Goal: Task Accomplishment & Management: Manage account settings

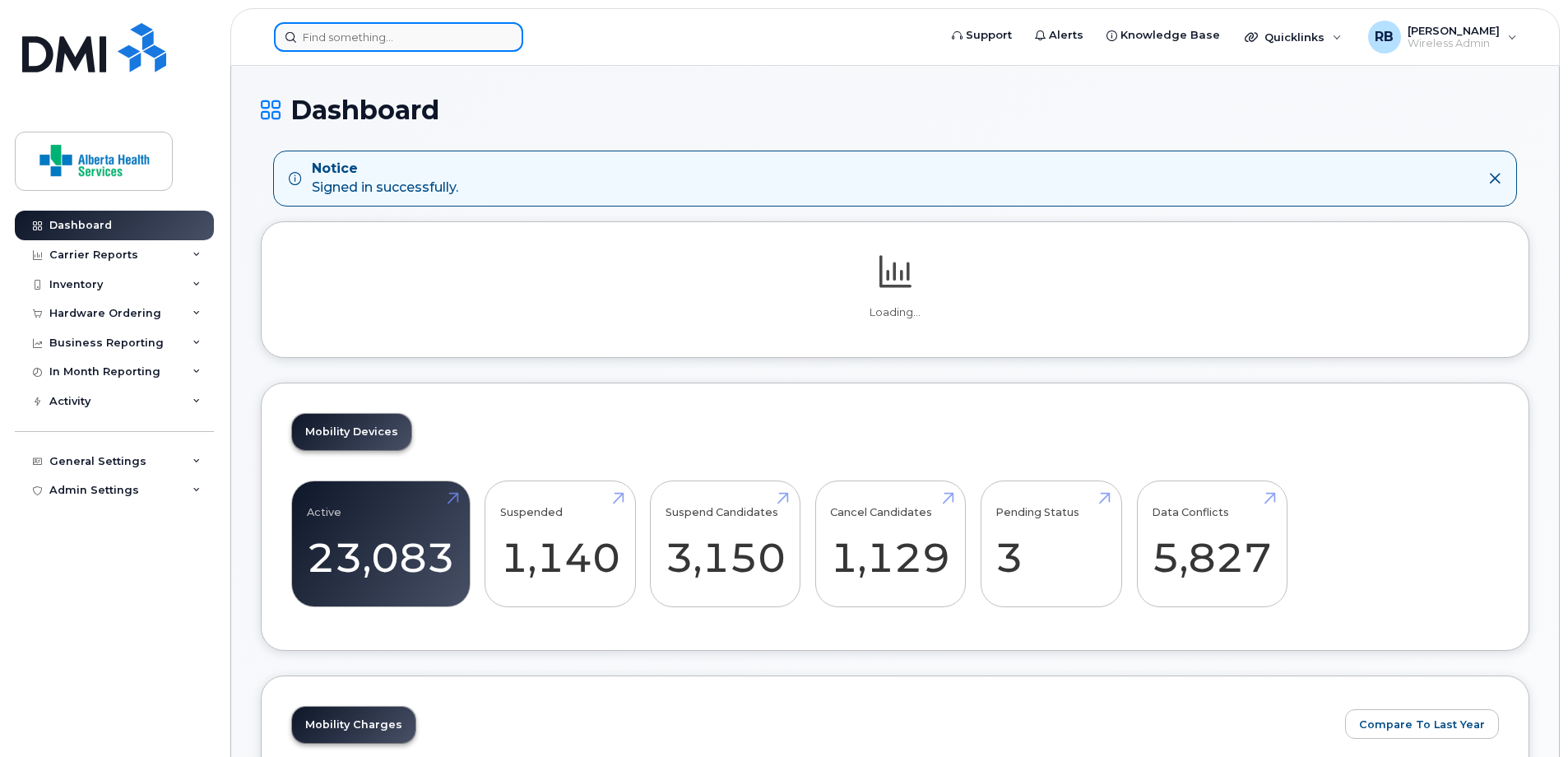
click at [420, 48] on input at bounding box center [399, 37] width 249 height 29
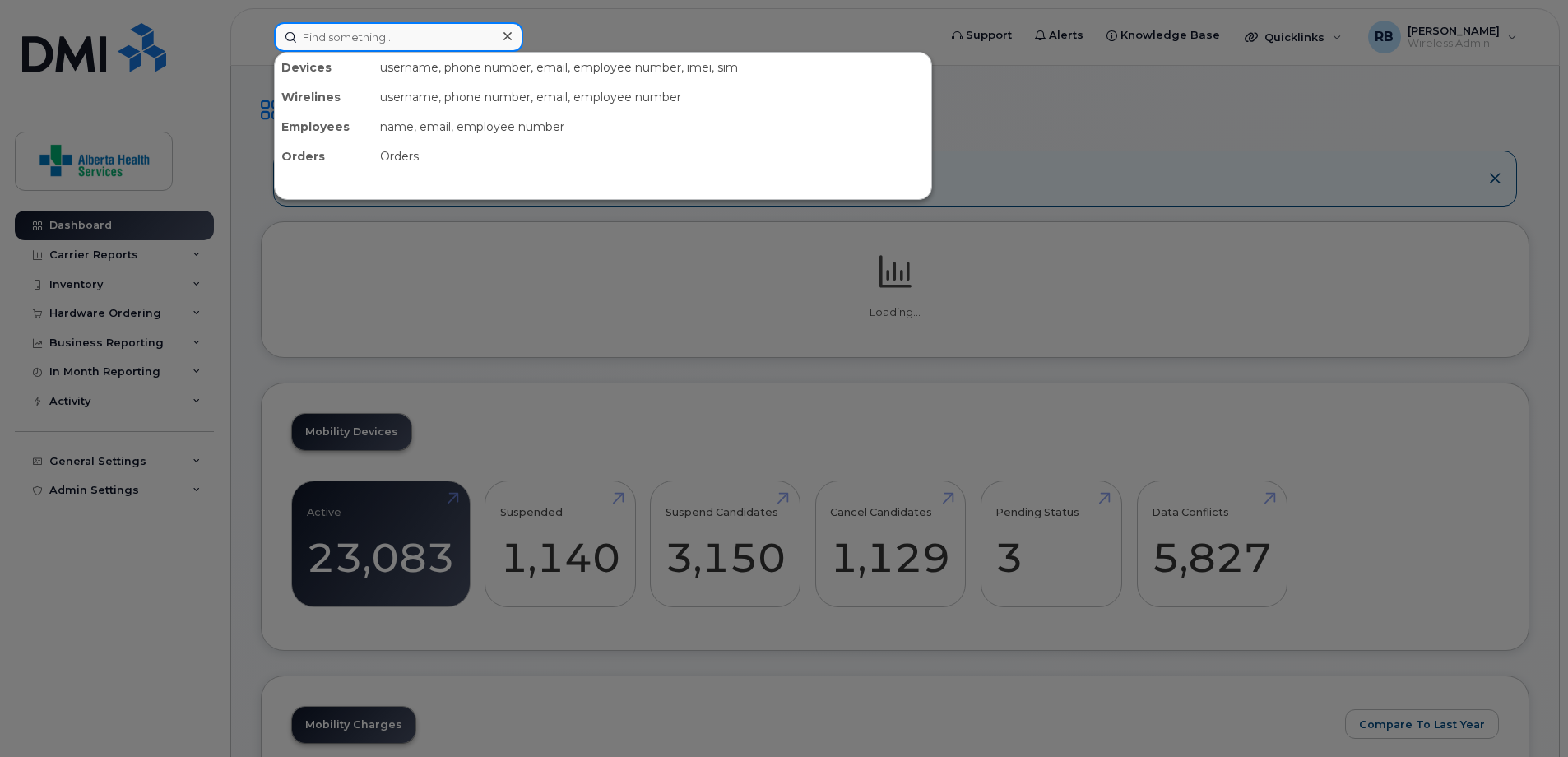
paste input "5879899056"
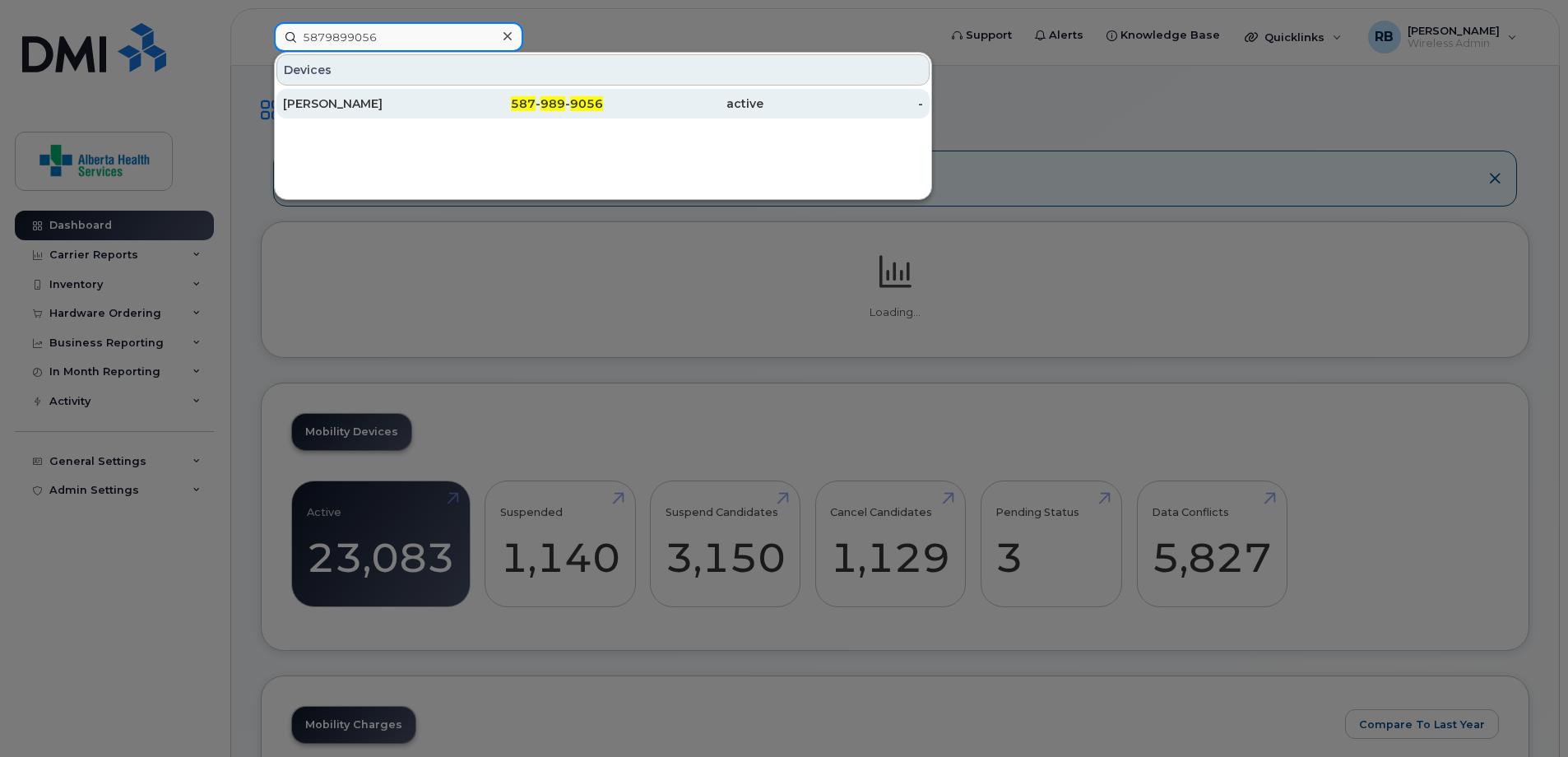
type input "5879899056"
click at [502, 102] on div "587 - 989 - 9056" at bounding box center [524, 103] width 160 height 16
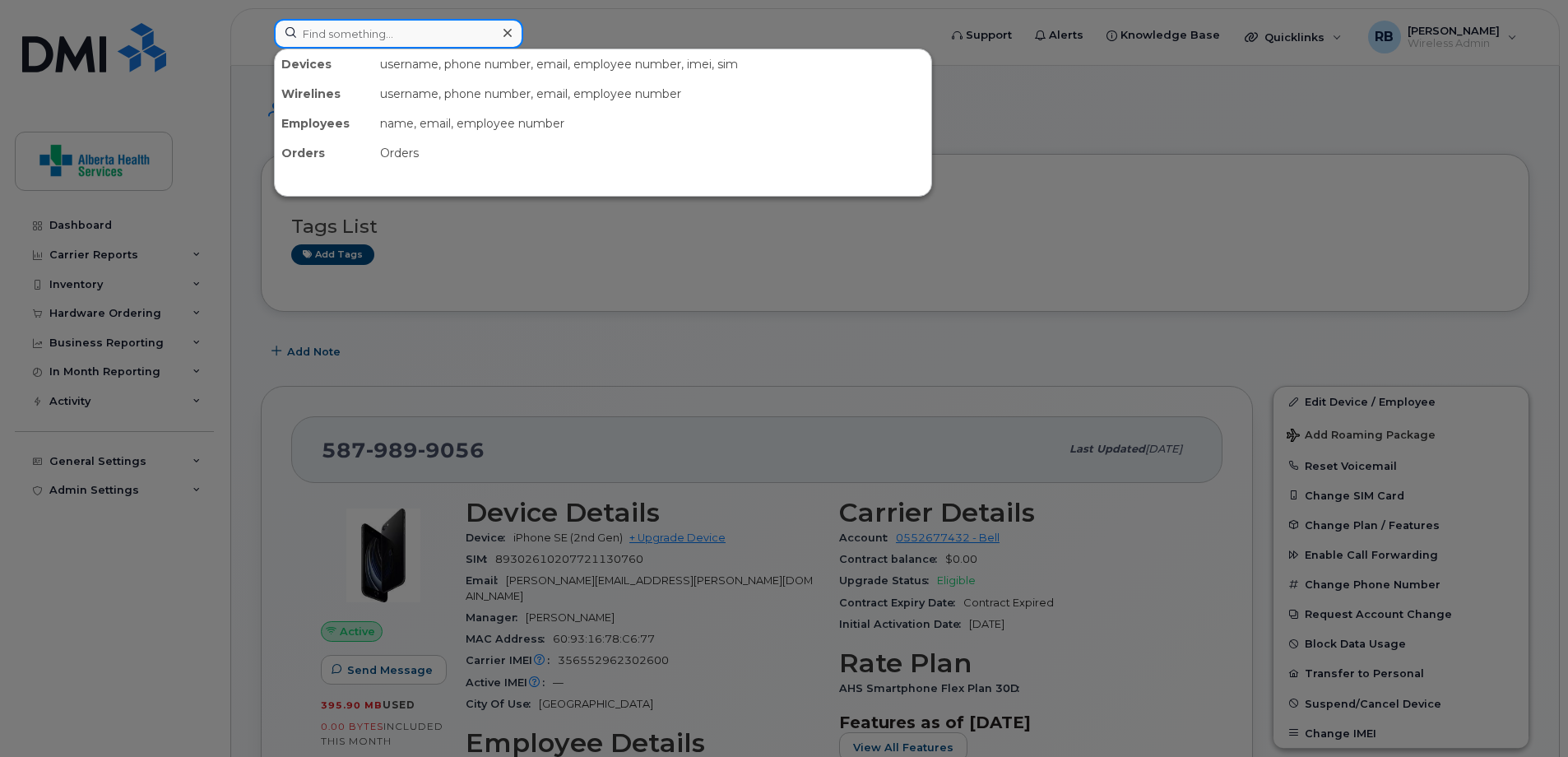
click at [449, 45] on input at bounding box center [399, 33] width 249 height 29
paste input "7809450794"
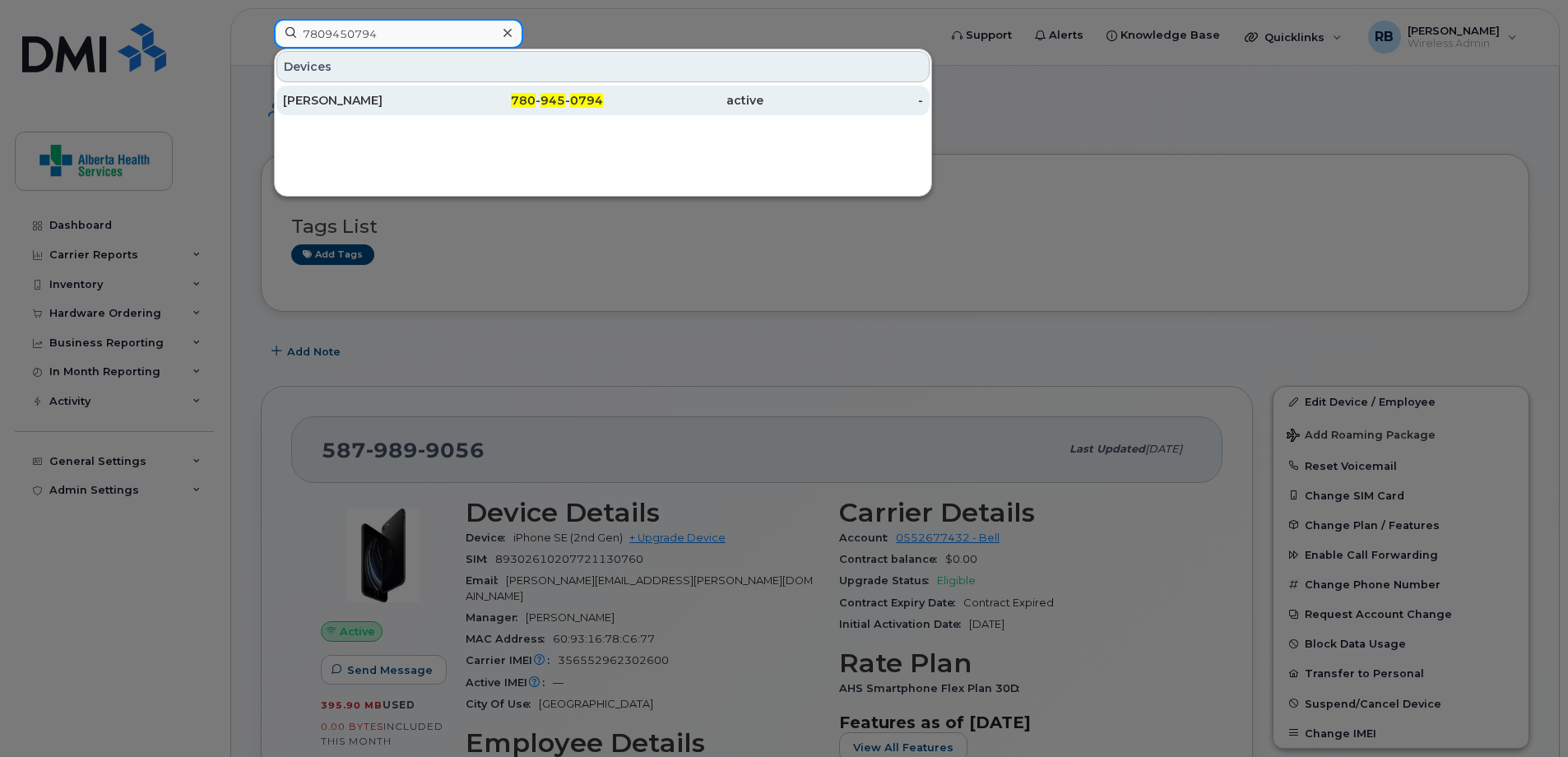
type input "7809450794"
click at [680, 107] on div "active" at bounding box center [683, 100] width 160 height 16
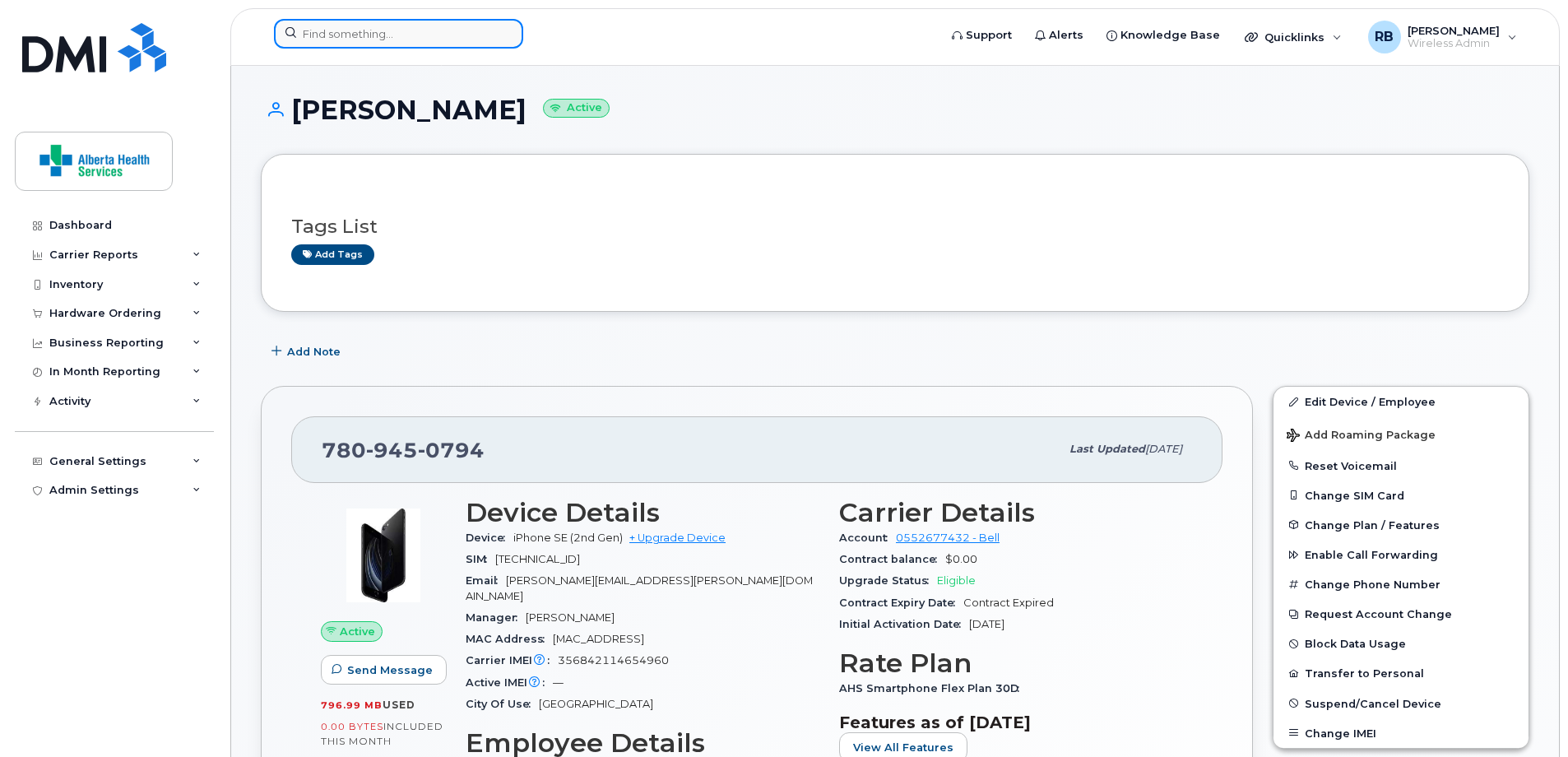
click at [385, 37] on input at bounding box center [399, 33] width 249 height 29
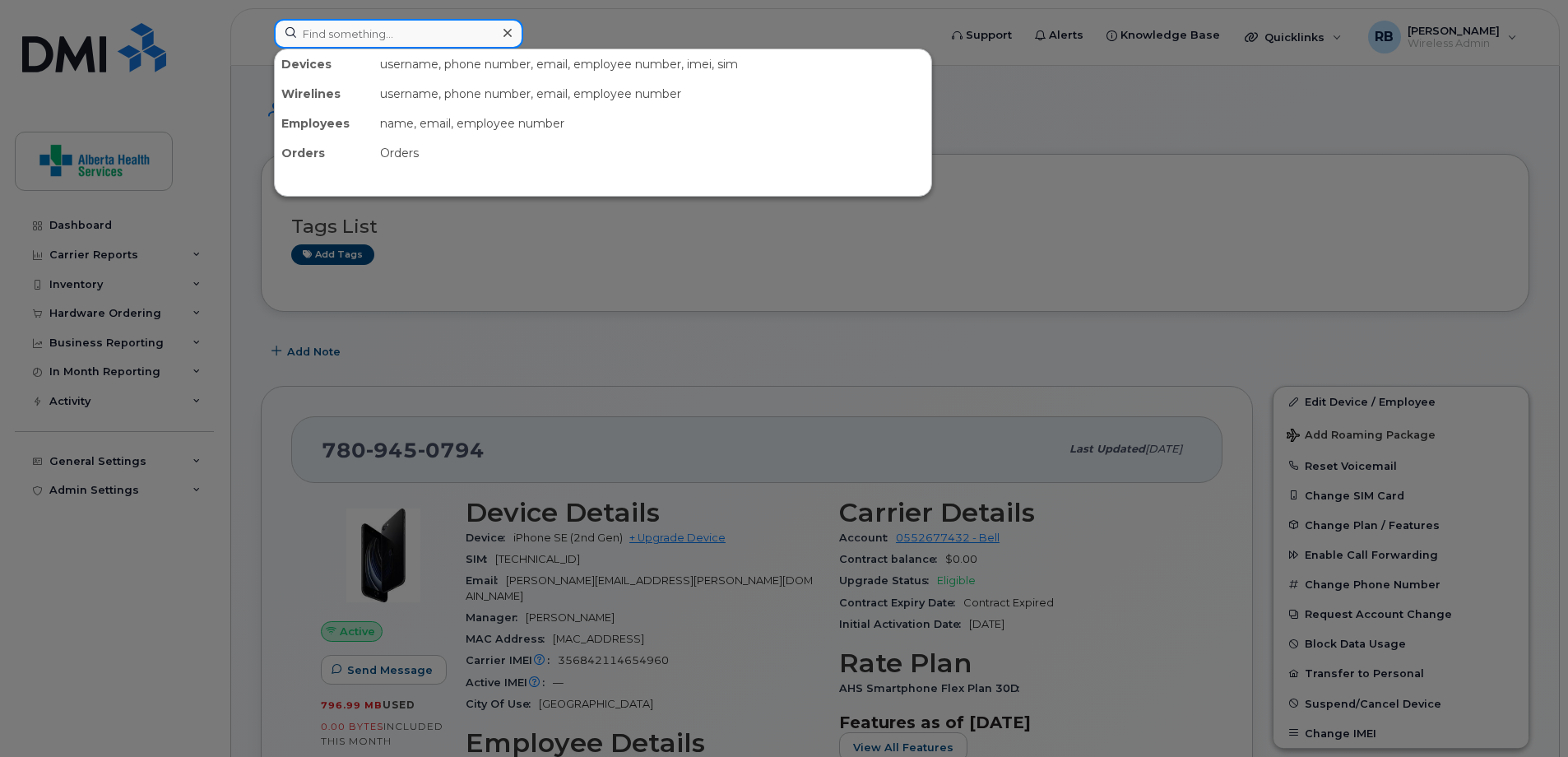
paste input "7804971076"
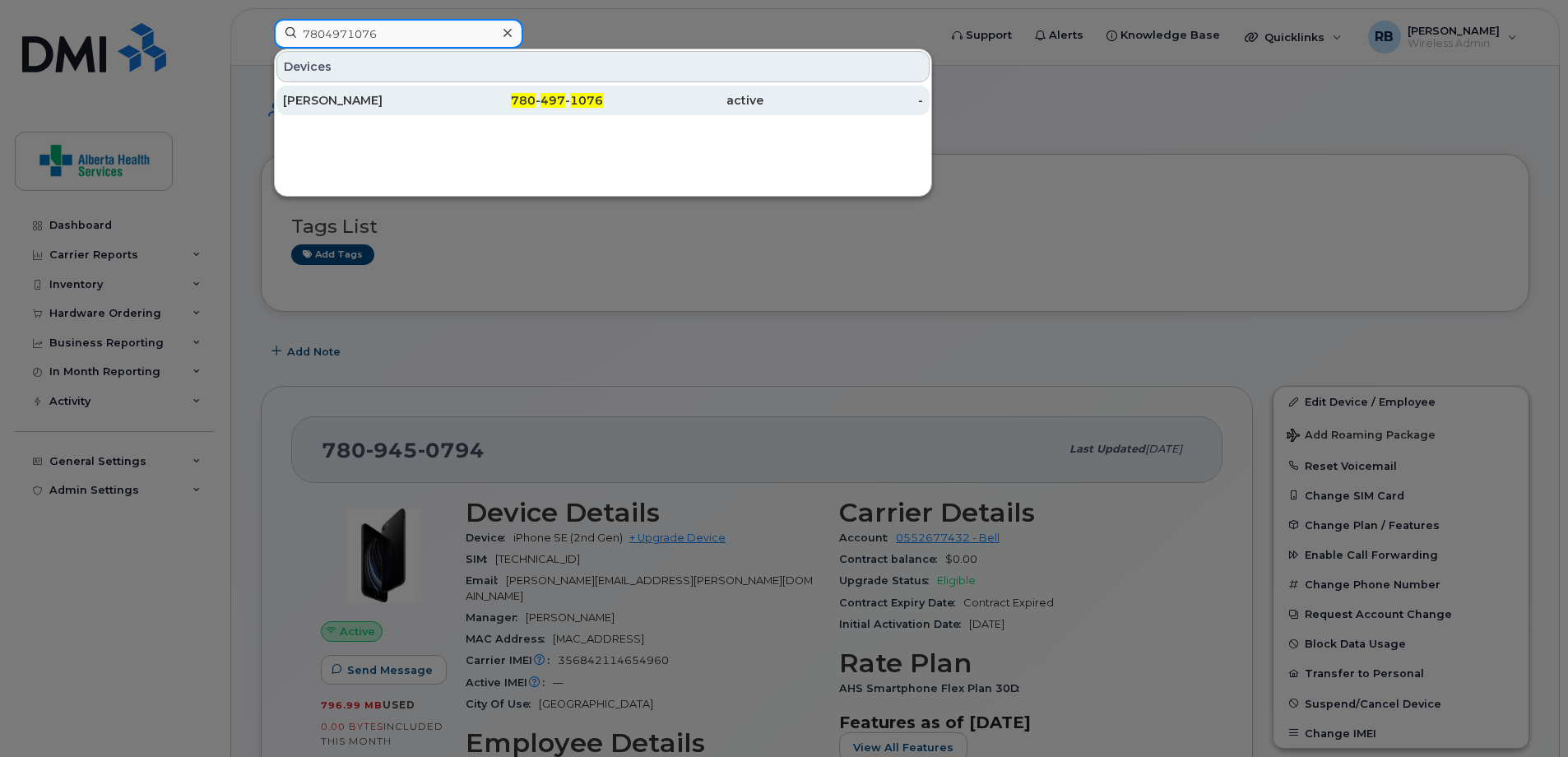
type input "7804971076"
click at [603, 110] on div "780 - 497 - 1076" at bounding box center [683, 100] width 160 height 29
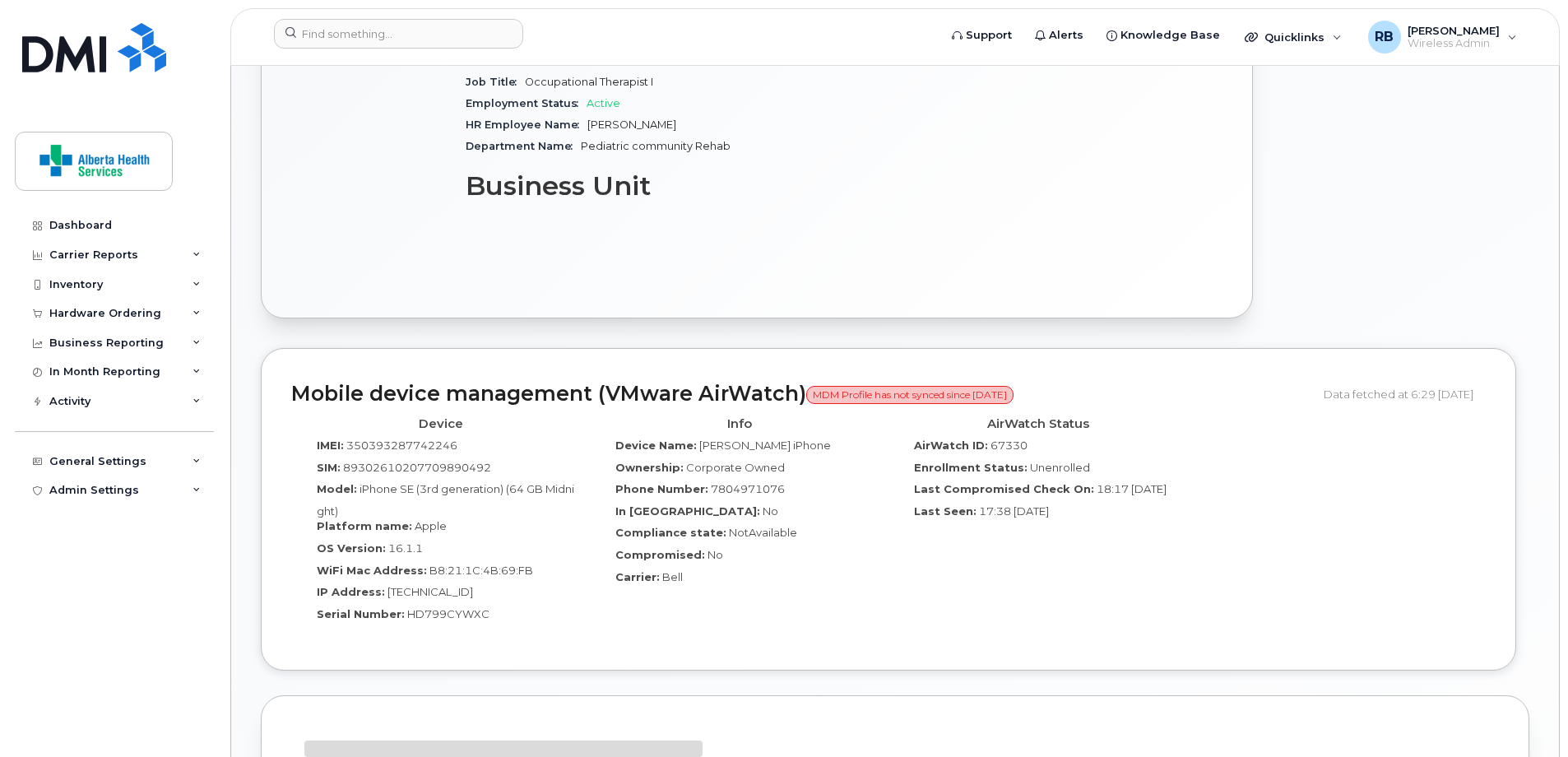
scroll to position [741, 0]
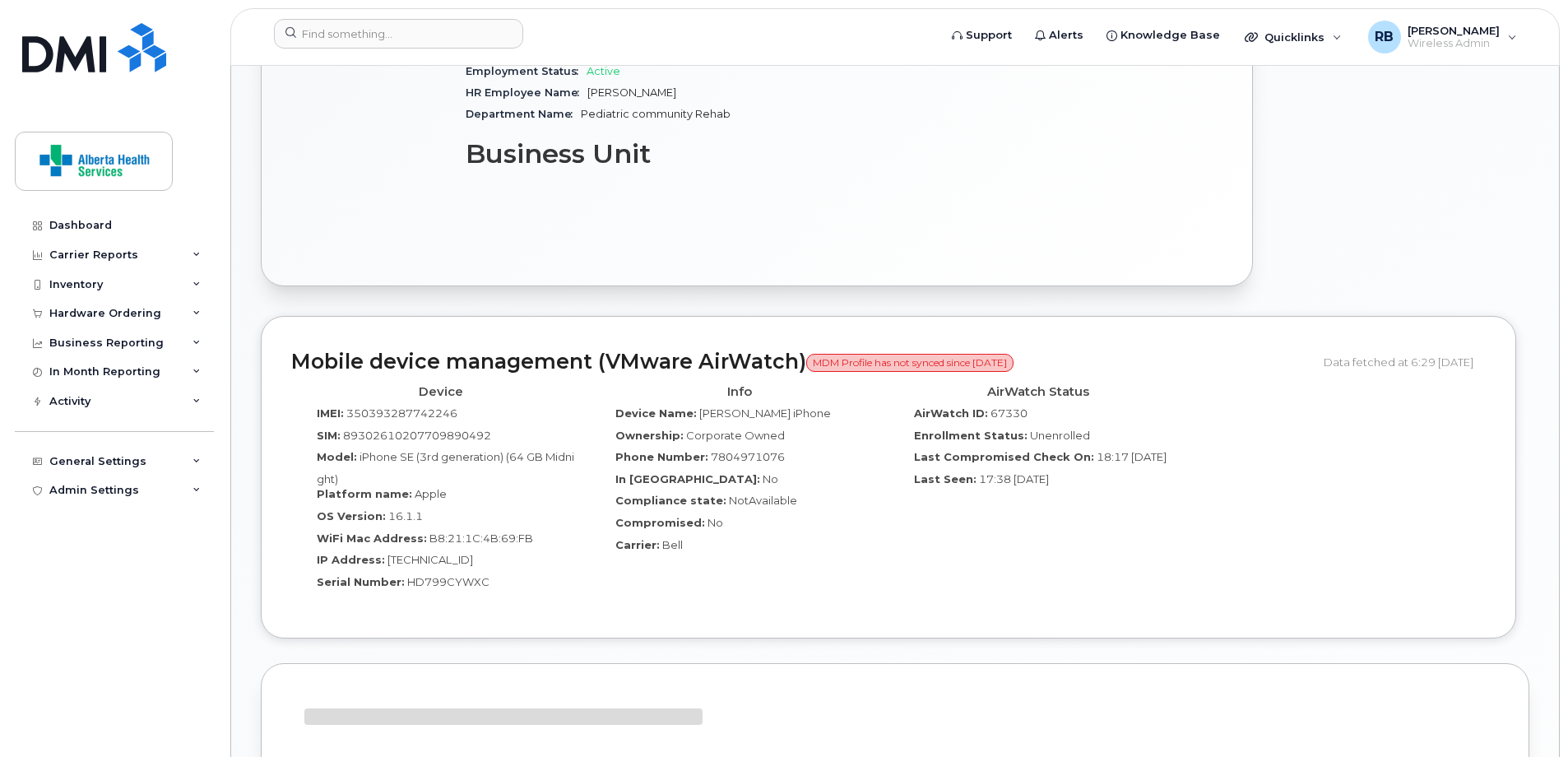
drag, startPoint x: 495, startPoint y: 573, endPoint x: 467, endPoint y: 572, distance: 28.0
click at [471, 574] on div "Serial Number: HD799CYWXC" at bounding box center [441, 585] width 274 height 22
drag, startPoint x: 467, startPoint y: 572, endPoint x: 428, endPoint y: 570, distance: 39.1
click at [421, 575] on span "HD799CYWXC" at bounding box center [448, 582] width 82 height 13
click at [463, 575] on span "HD799CYWXC" at bounding box center [448, 582] width 82 height 13
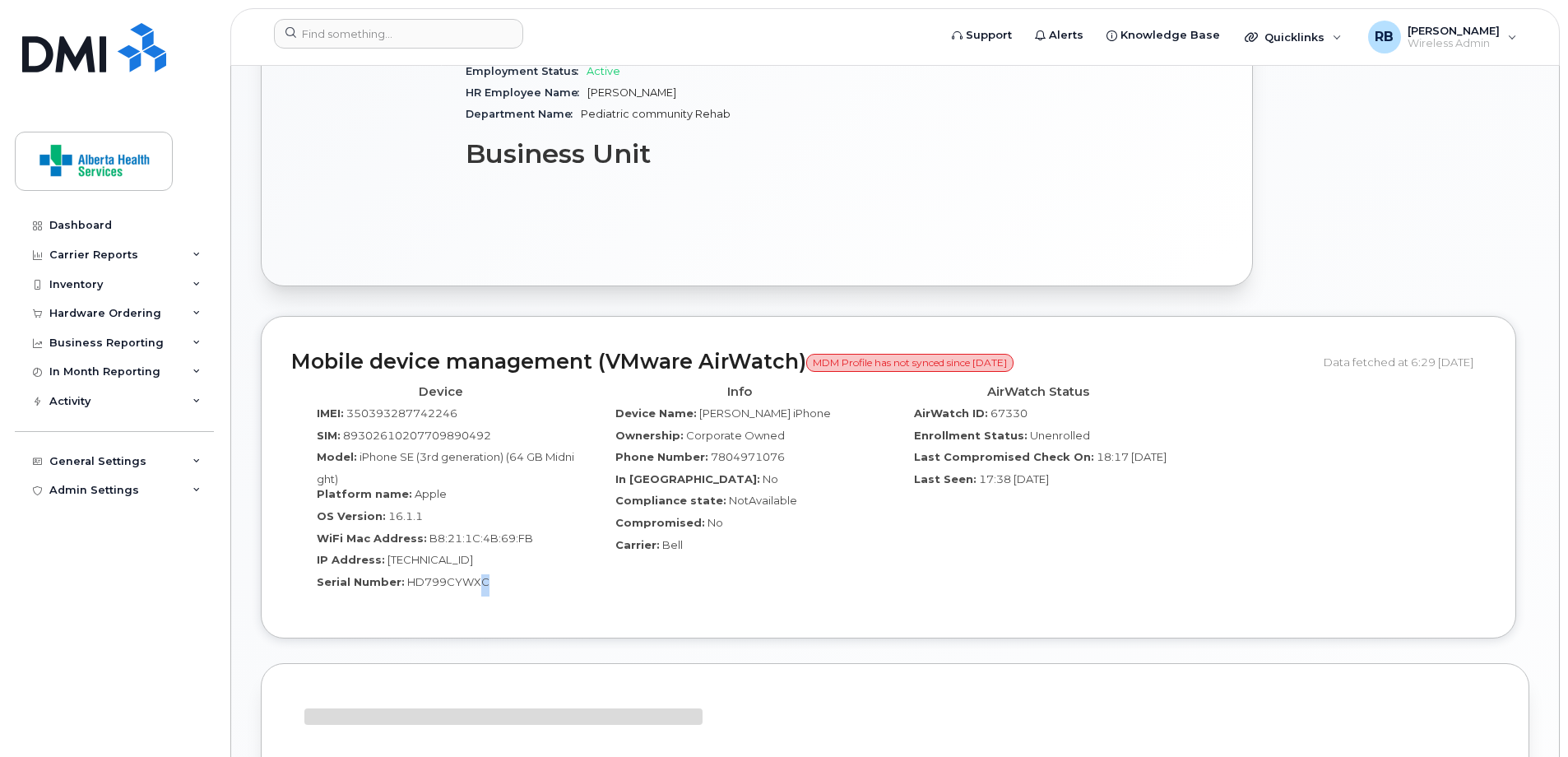
drag, startPoint x: 476, startPoint y: 564, endPoint x: 463, endPoint y: 564, distance: 13.0
click at [468, 574] on div "Serial Number: HD799CYWXC" at bounding box center [441, 585] width 274 height 22
drag, startPoint x: 406, startPoint y: 569, endPoint x: 420, endPoint y: 567, distance: 14.1
click at [418, 575] on span "HD799CYWXC" at bounding box center [448, 582] width 82 height 13
drag, startPoint x: 420, startPoint y: 567, endPoint x: 486, endPoint y: 573, distance: 66.3
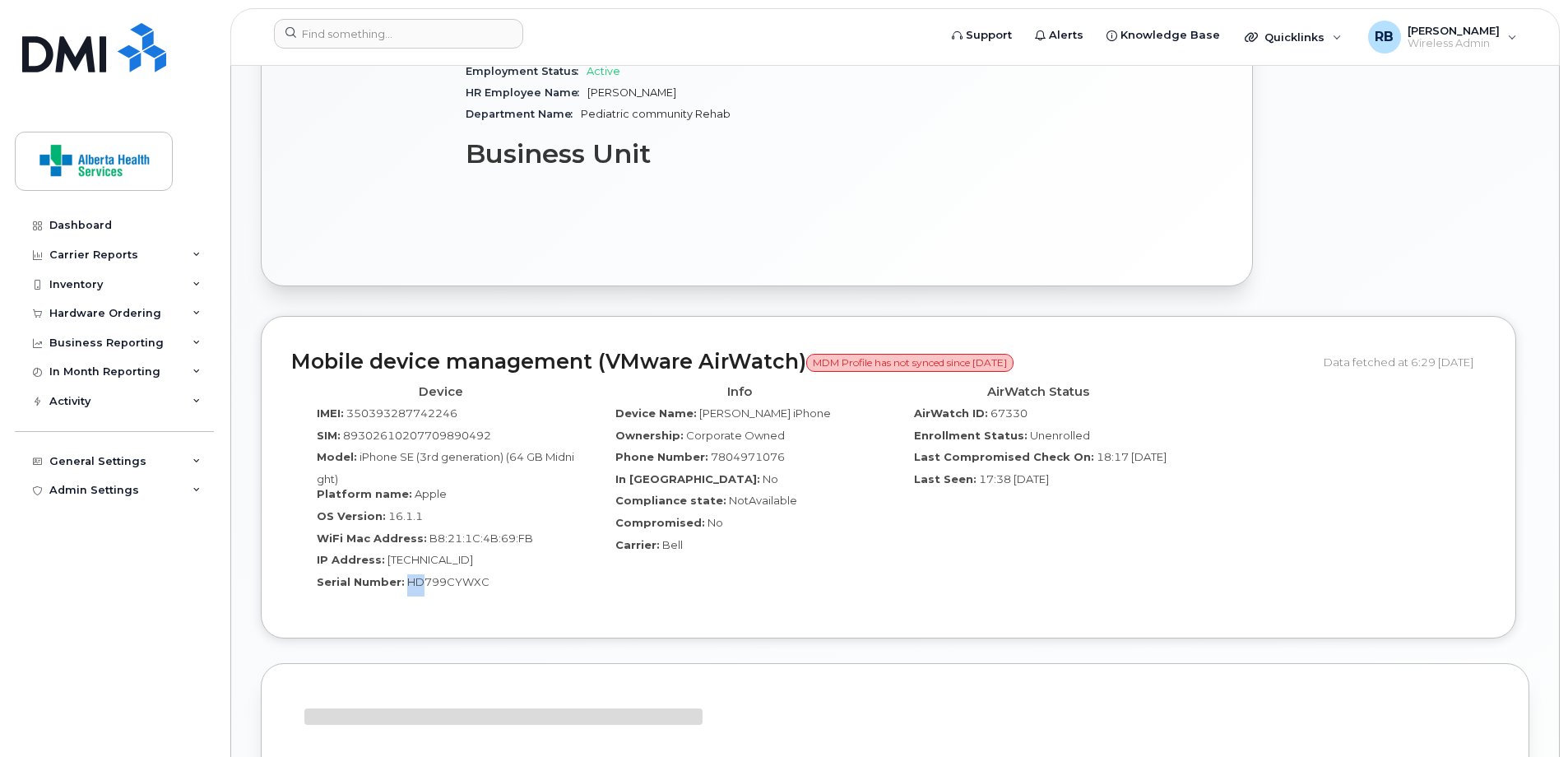
click at [452, 575] on span "HD799CYWXC" at bounding box center [448, 582] width 82 height 13
drag, startPoint x: 492, startPoint y: 572, endPoint x: 483, endPoint y: 568, distance: 9.8
click at [483, 574] on div "Serial Number: HD799CYWXC" at bounding box center [441, 585] width 274 height 22
click at [417, 575] on span "HD799CYWXC" at bounding box center [448, 582] width 82 height 13
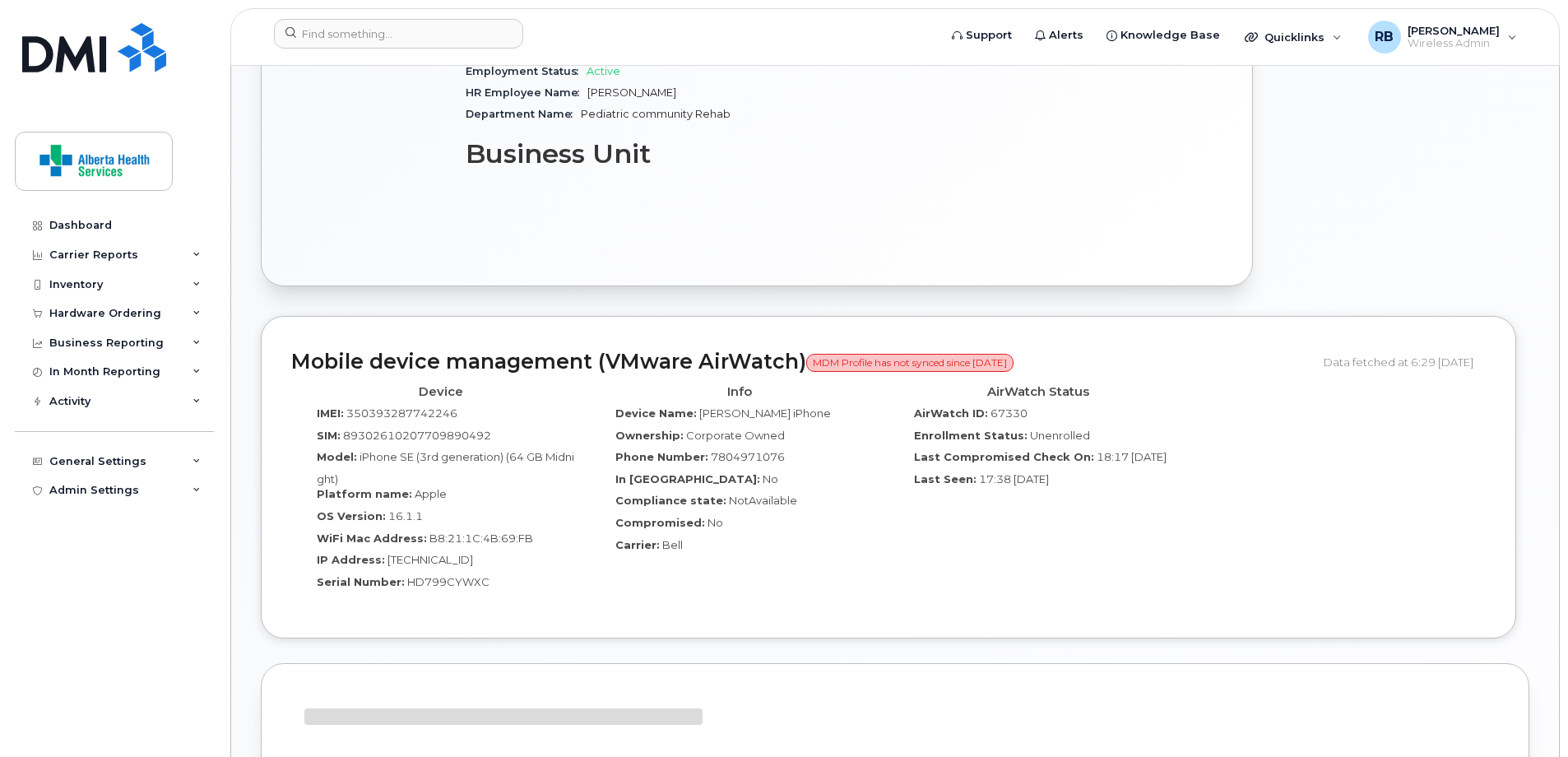
click at [400, 574] on div "Serial Number: HD799CYWXC" at bounding box center [441, 585] width 274 height 22
drag, startPoint x: 403, startPoint y: 567, endPoint x: 430, endPoint y: 564, distance: 27.2
click at [430, 575] on span "HD799CYWXC" at bounding box center [448, 582] width 82 height 13
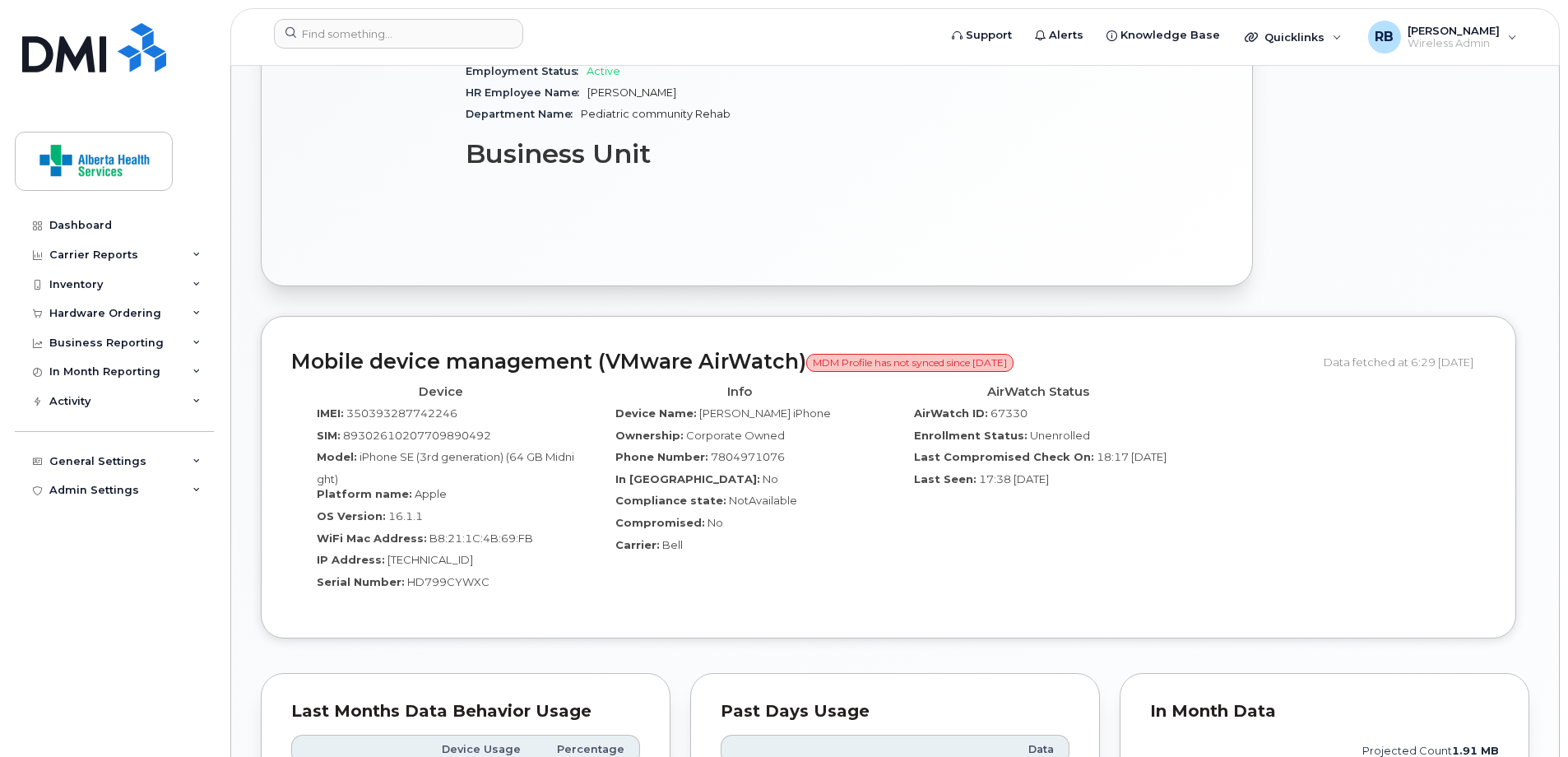
drag, startPoint x: 432, startPoint y: 564, endPoint x: 475, endPoint y: 573, distance: 43.9
click at [479, 575] on span "HD799CYWXC" at bounding box center [448, 582] width 82 height 13
click at [439, 575] on span "HD799CYWXC" at bounding box center [448, 582] width 82 height 13
drag, startPoint x: 406, startPoint y: 565, endPoint x: 437, endPoint y: 560, distance: 31.4
click at [437, 575] on span "HD799CYWXC" at bounding box center [448, 582] width 82 height 13
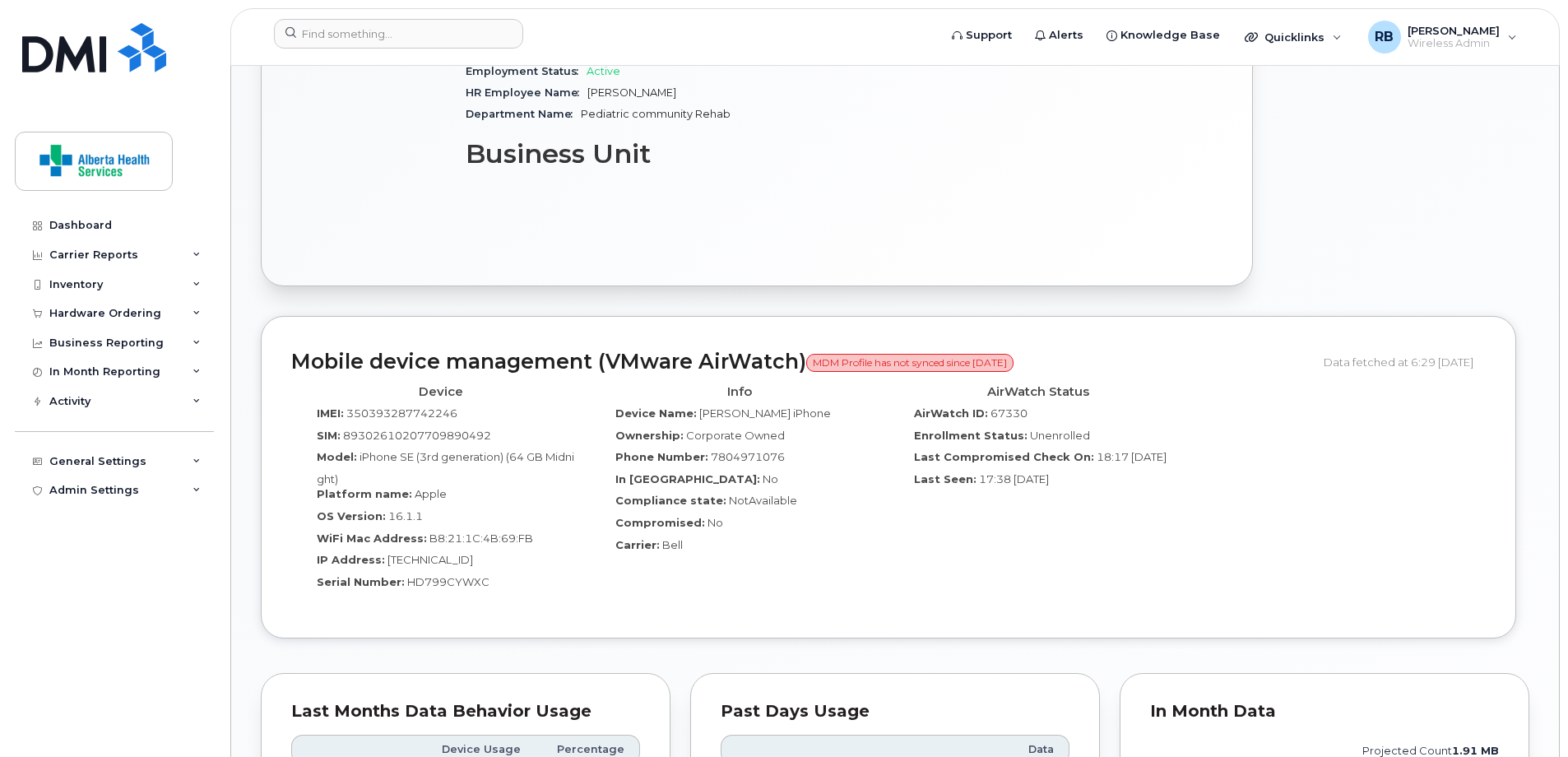
drag, startPoint x: 437, startPoint y: 560, endPoint x: 445, endPoint y: 568, distance: 11.3
click at [472, 575] on span "HD799CYWXC" at bounding box center [448, 582] width 82 height 13
click at [475, 575] on span "HD799CYWXC" at bounding box center [448, 582] width 82 height 13
drag, startPoint x: 483, startPoint y: 566, endPoint x: 475, endPoint y: 566, distance: 8.0
click at [475, 574] on div "Serial Number: HD799CYWXC" at bounding box center [441, 585] width 274 height 22
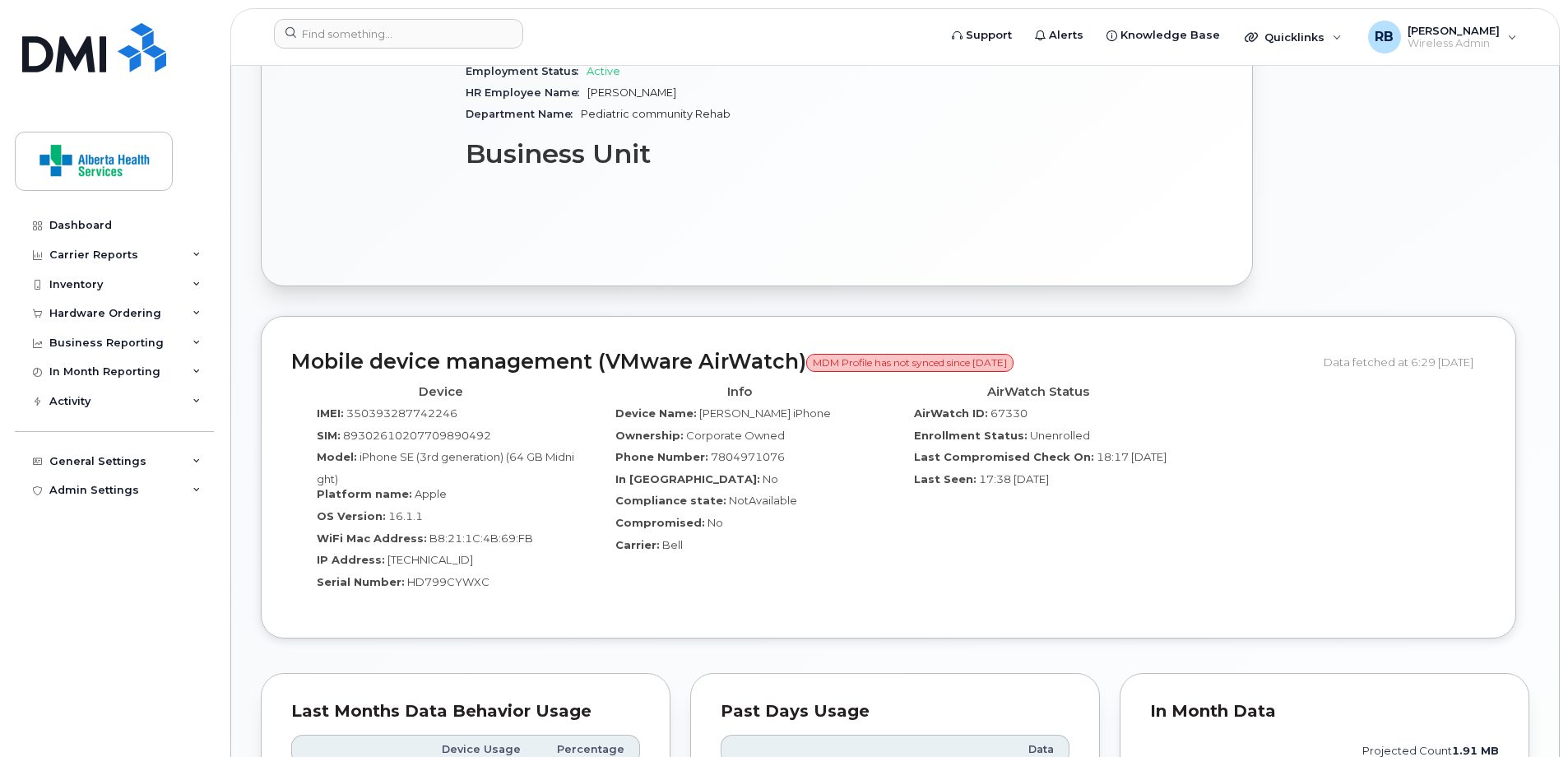
drag, startPoint x: 475, startPoint y: 566, endPoint x: 438, endPoint y: 564, distance: 37.1
click at [444, 575] on span "HD799CYWXC" at bounding box center [448, 582] width 82 height 13
click at [410, 575] on span "HD799CYWXC" at bounding box center [448, 582] width 82 height 13
drag, startPoint x: 403, startPoint y: 571, endPoint x: 482, endPoint y: 568, distance: 79.1
click at [482, 575] on span "HD799CYWXC" at bounding box center [448, 582] width 82 height 13
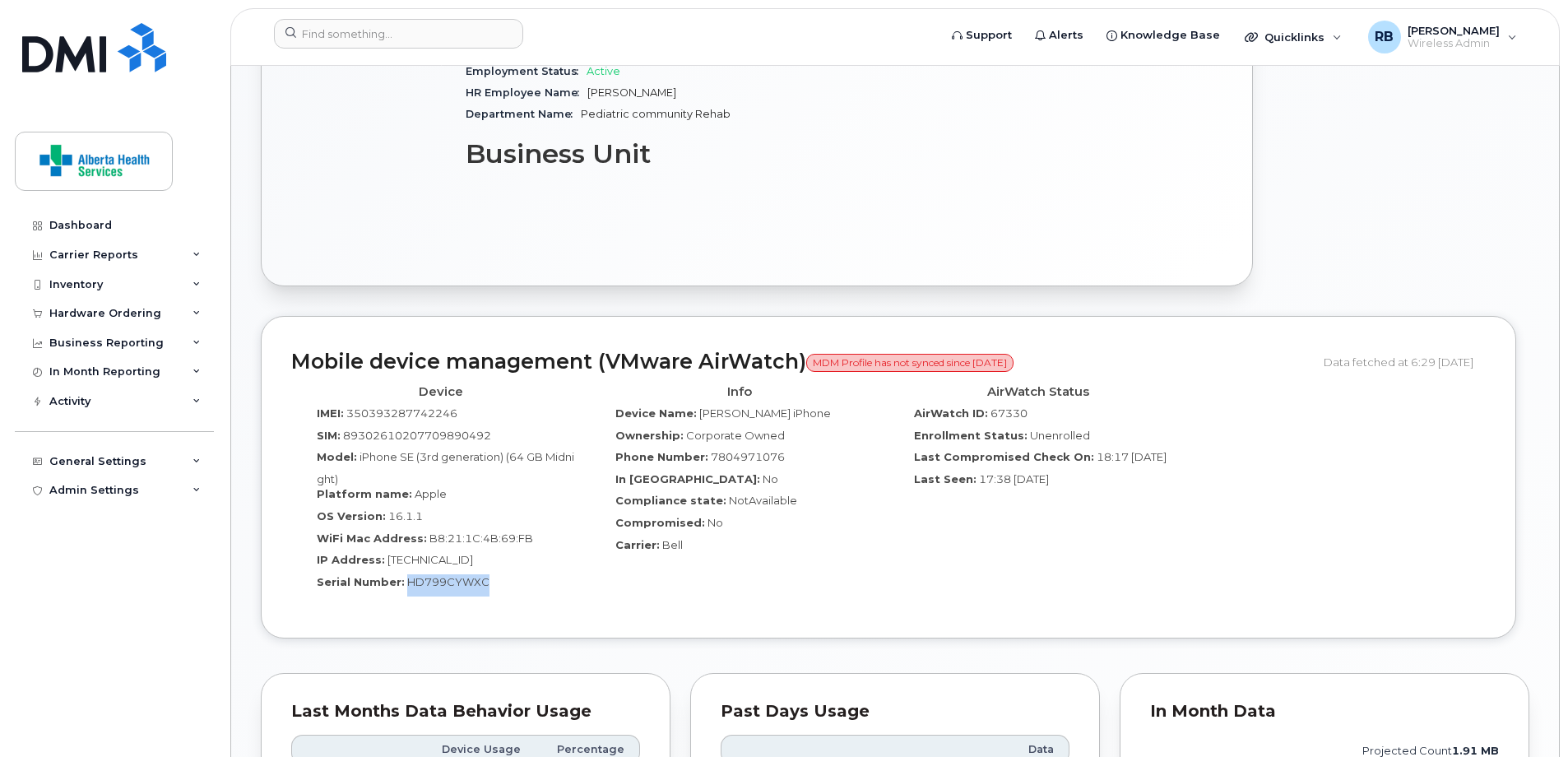
copy span "HD799CYWXC"
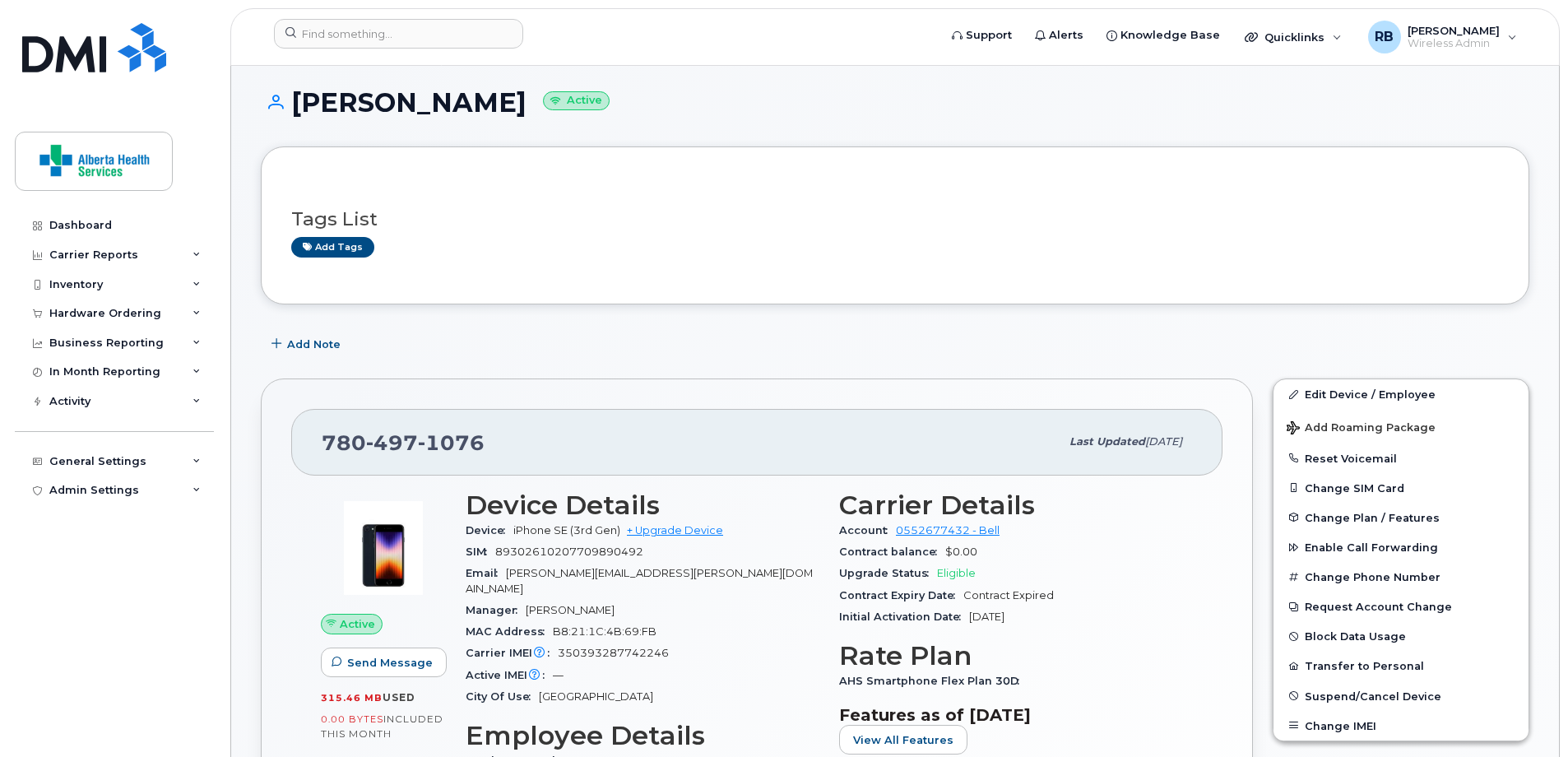
scroll to position [0, 0]
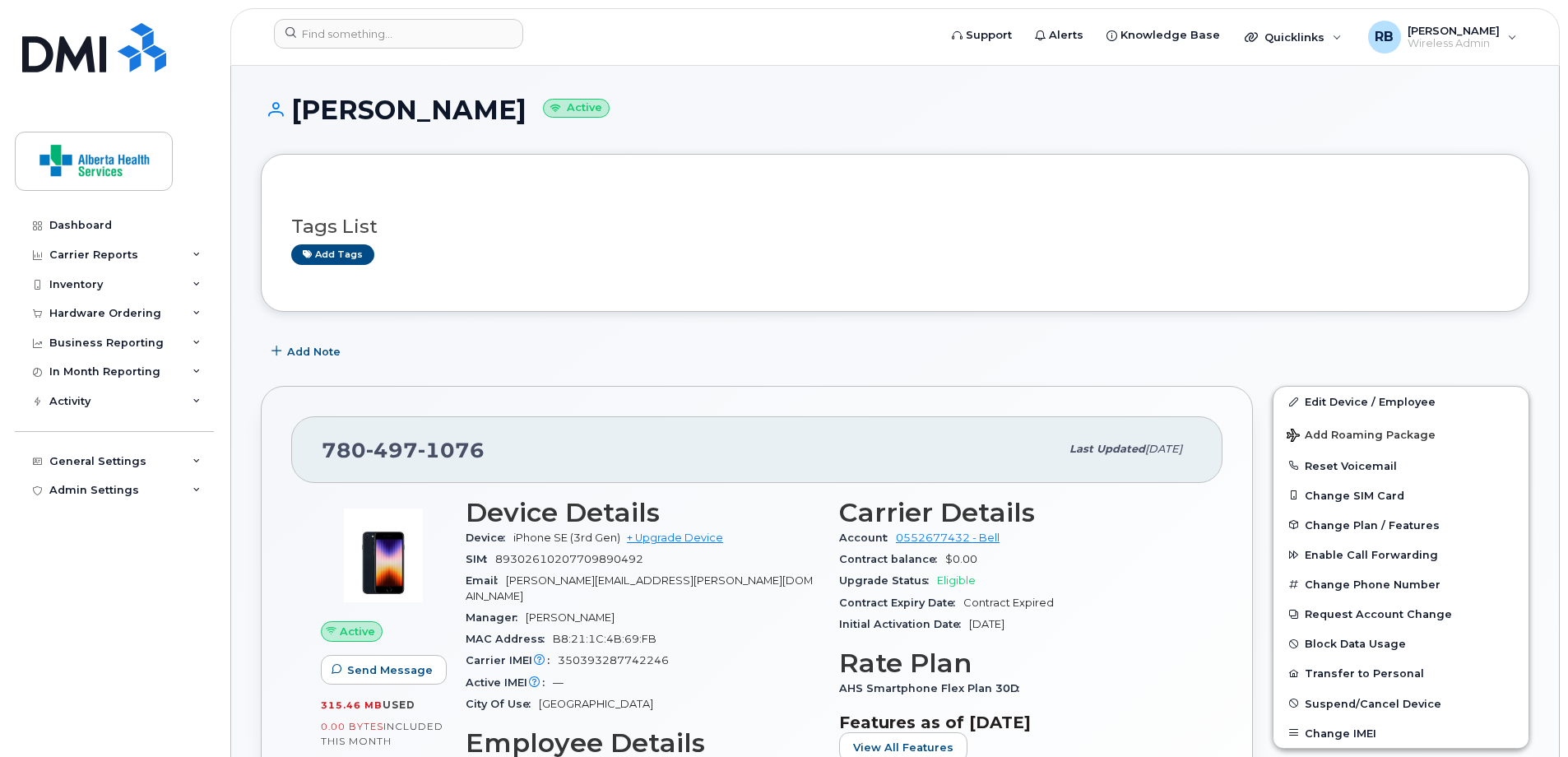
click at [1332, 403] on link "Edit Device / Employee" at bounding box center [1401, 401] width 255 height 29
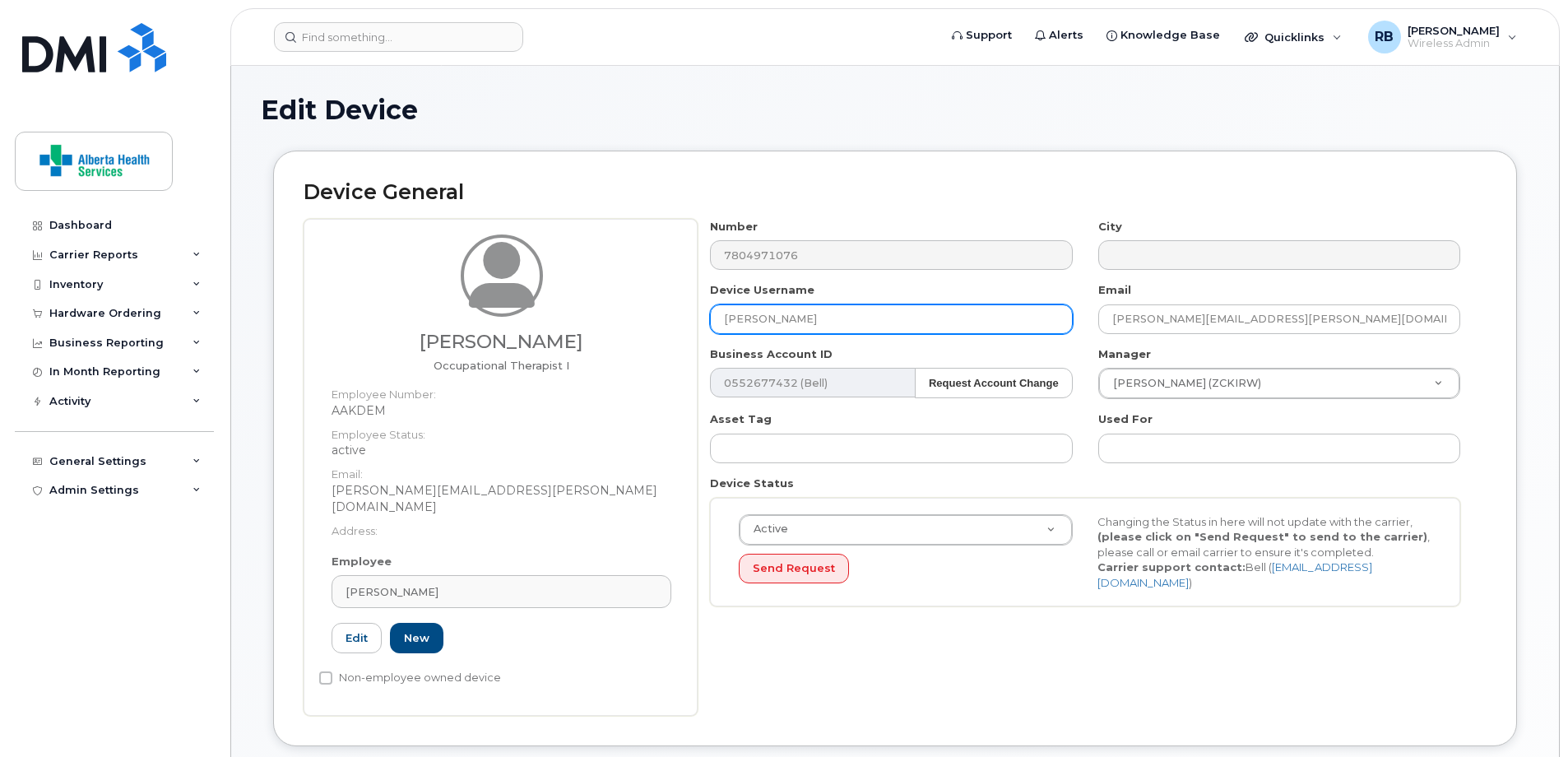
drag, startPoint x: 1027, startPoint y: 321, endPoint x: 811, endPoint y: 310, distance: 216.3
click at [1012, 321] on input "[PERSON_NAME]" at bounding box center [890, 319] width 362 height 29
drag, startPoint x: 811, startPoint y: 310, endPoint x: 15, endPoint y: 208, distance: 802.5
click at [556, 297] on div "Karlee Shaw Occupational Therapist I Employee Number: AAKDEM Employee Status: a…" at bounding box center [895, 468] width 1183 height 497
paste input "[PERSON_NAME]"
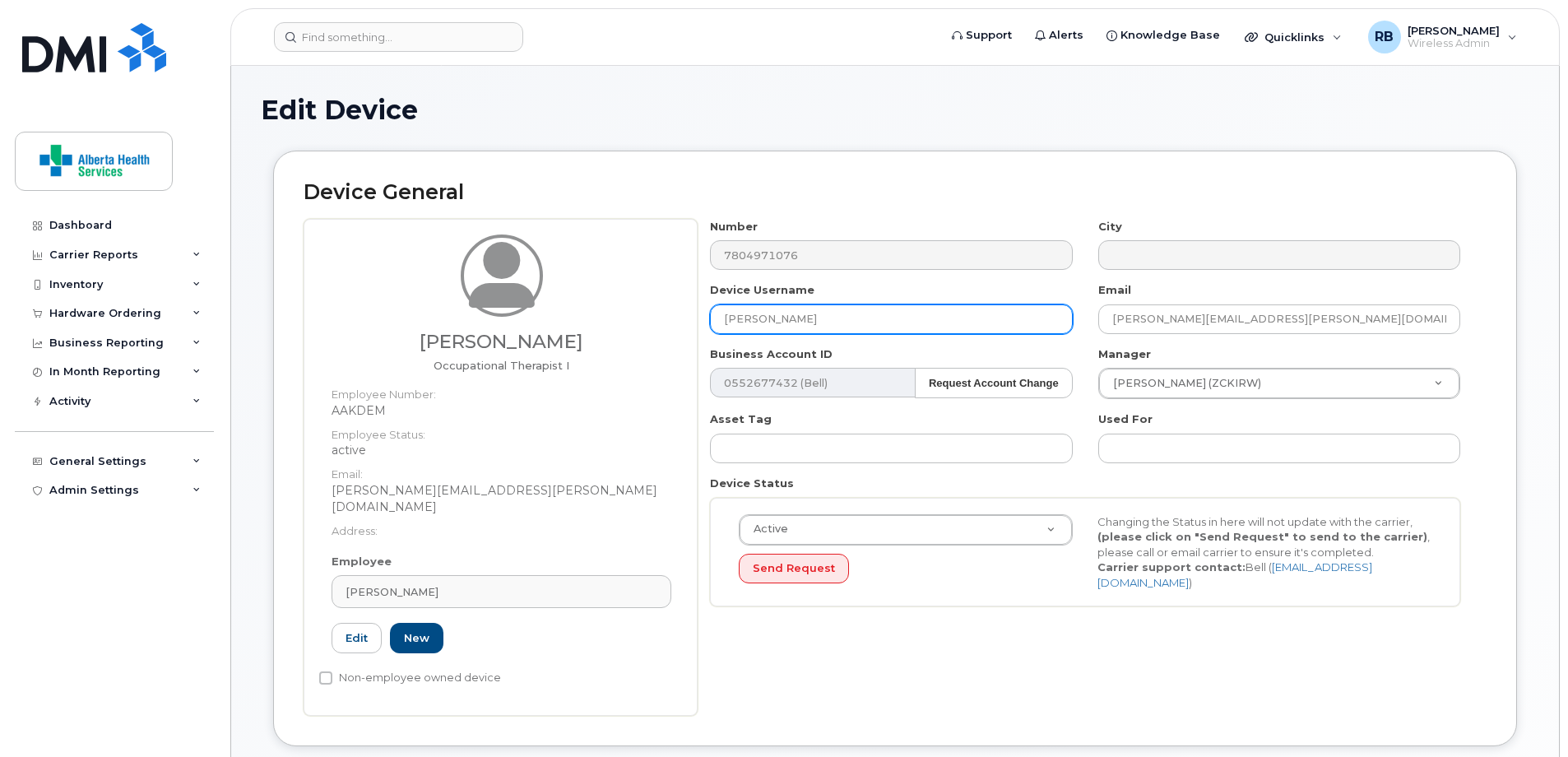
type input "[PERSON_NAME]"
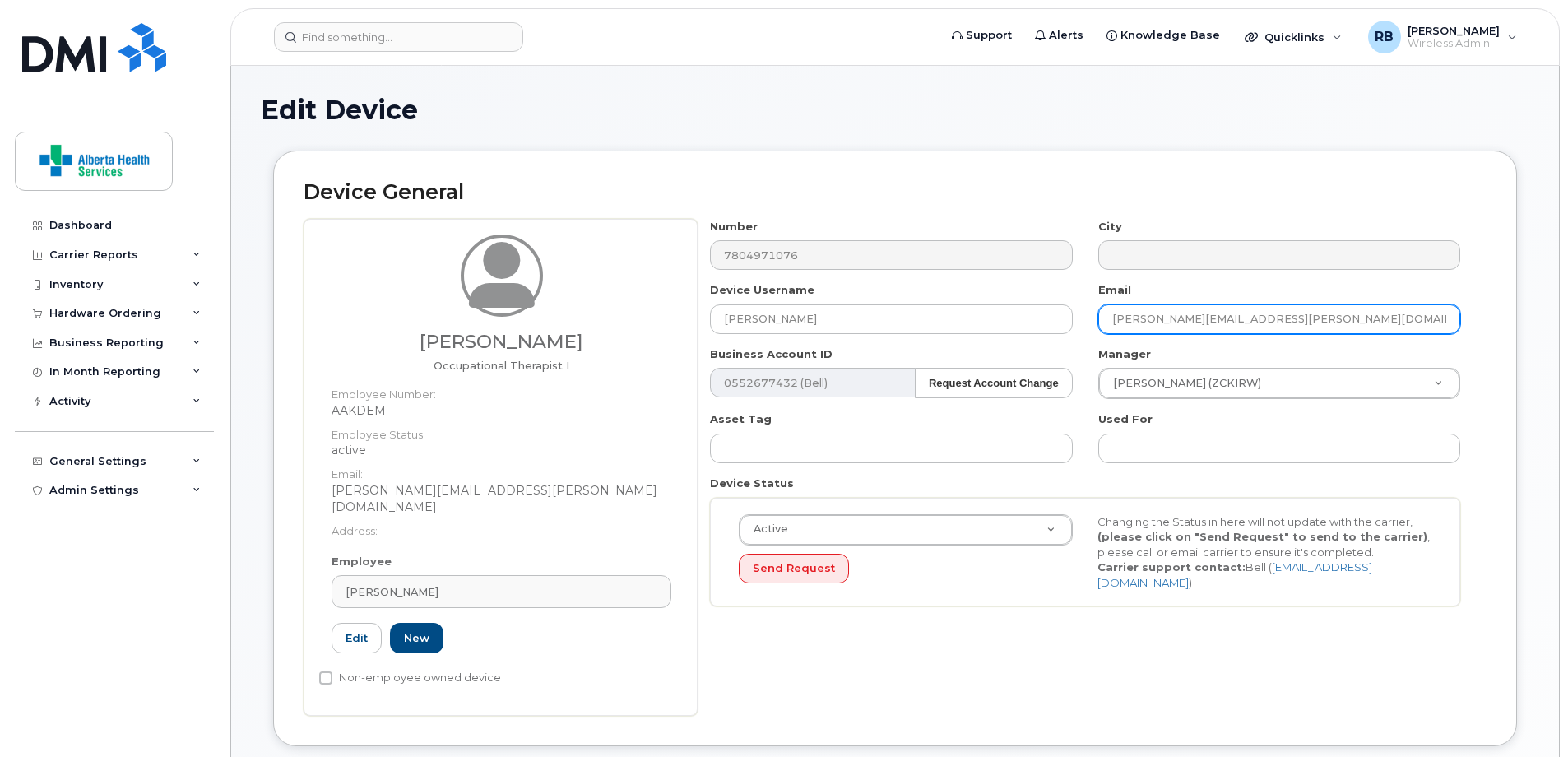
drag, startPoint x: 1394, startPoint y: 323, endPoint x: 1012, endPoint y: 302, distance: 382.6
click at [1012, 302] on div "Number 7804971076 City Device Username Harpreet Sandhu Email Karlee.Shaw@albert…" at bounding box center [1085, 419] width 776 height 401
paste input "Harpreet.Sandhu"
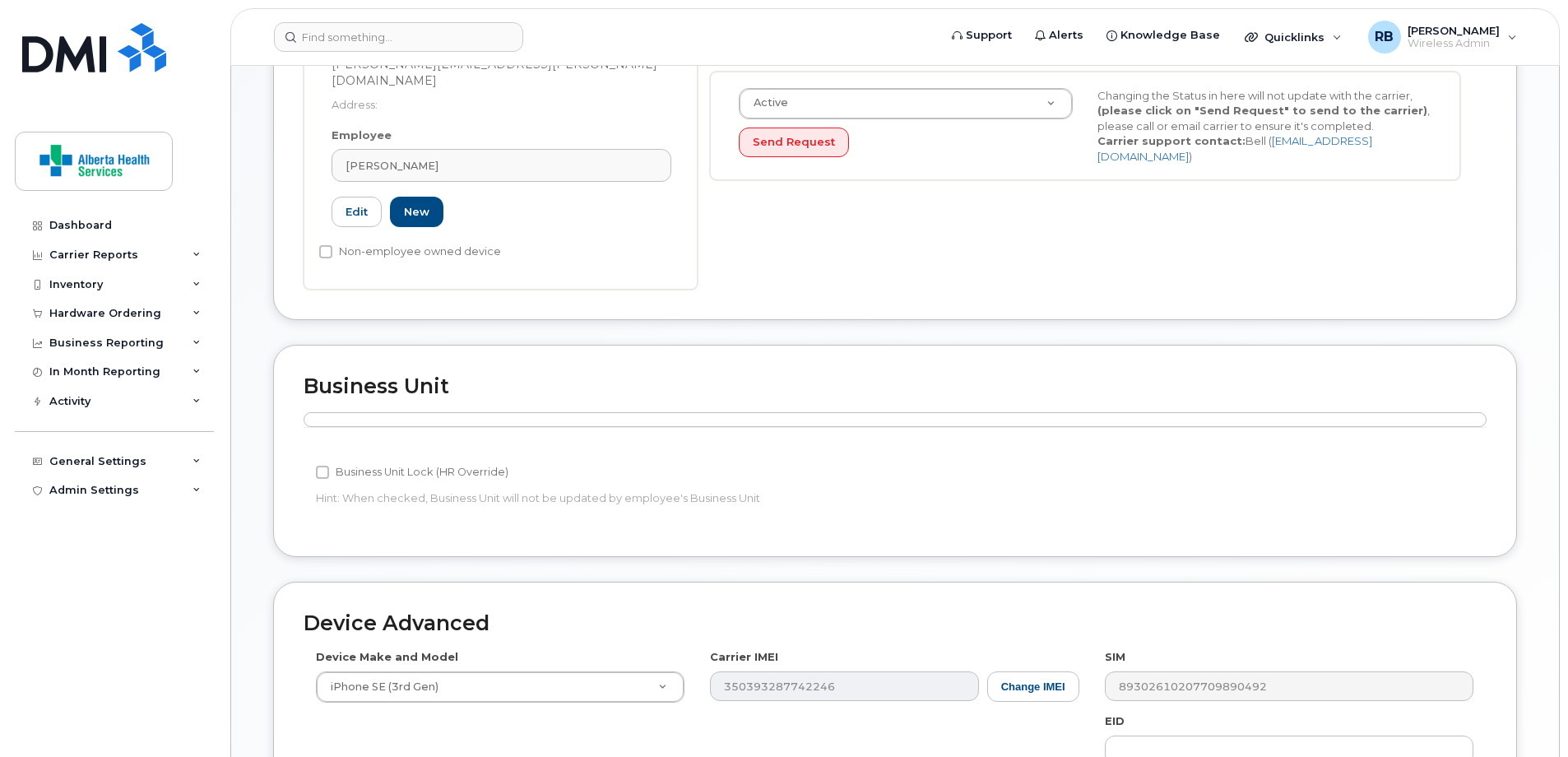
scroll to position [726, 0]
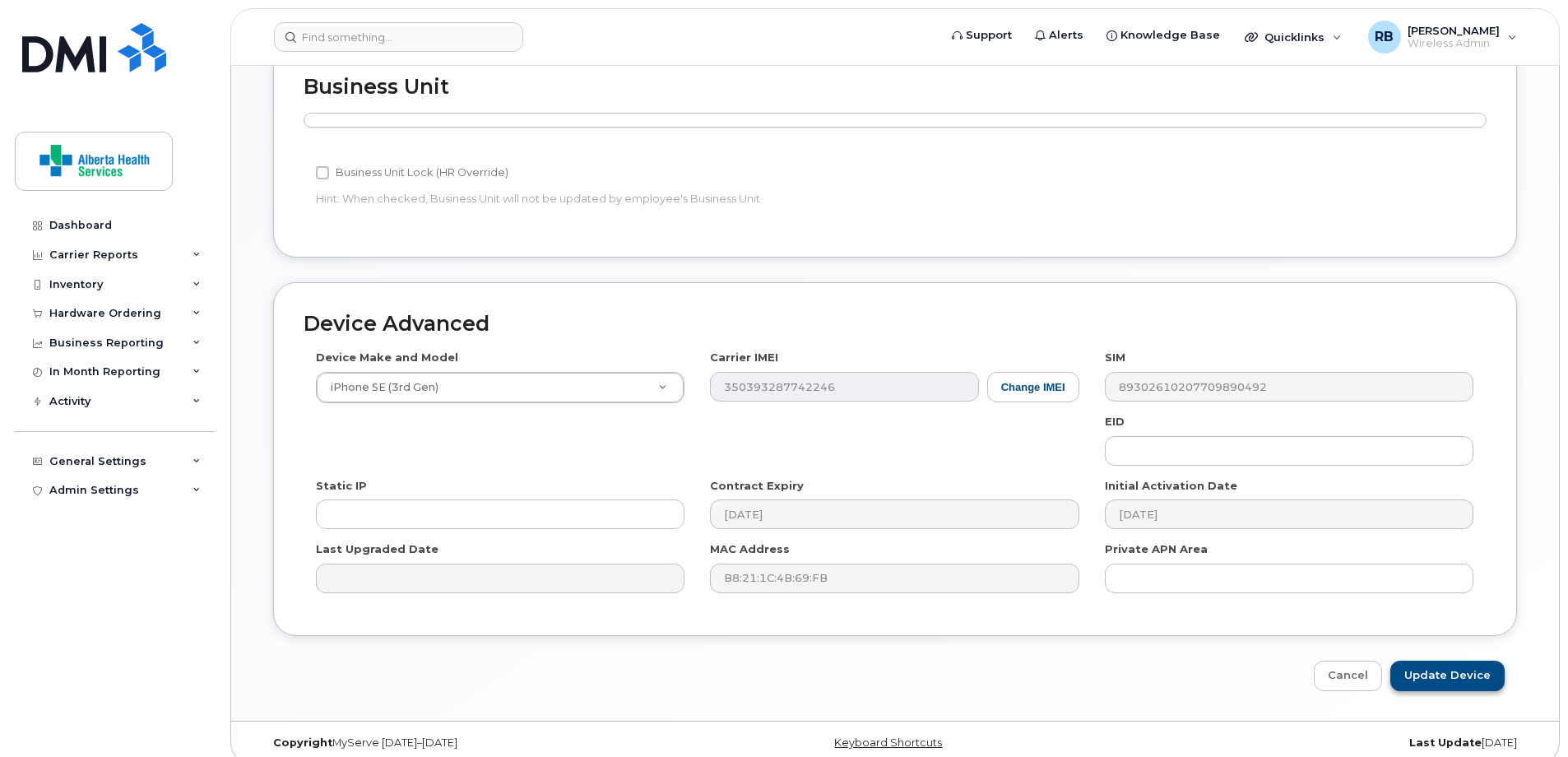
type input "Harpreet.Sandhu@albertahealthservices.ca"
click at [1471, 667] on input "Update Device" at bounding box center [1448, 676] width 114 height 30
type input "Saving..."
